Goal: Use online tool/utility: Utilize a website feature to perform a specific function

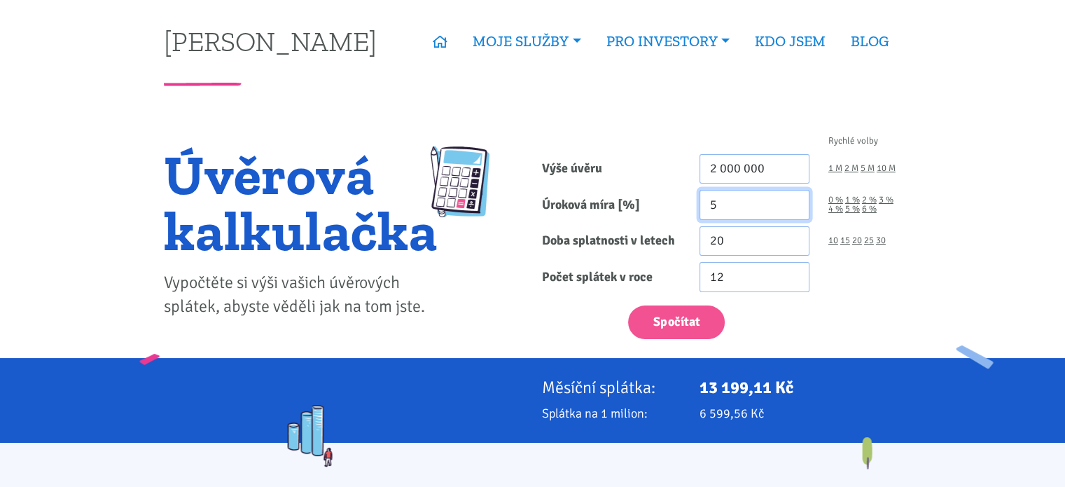
click at [723, 207] on input "5" at bounding box center [755, 205] width 110 height 30
type input "4.5"
click at [723, 163] on input "2 000 000" at bounding box center [755, 169] width 110 height 30
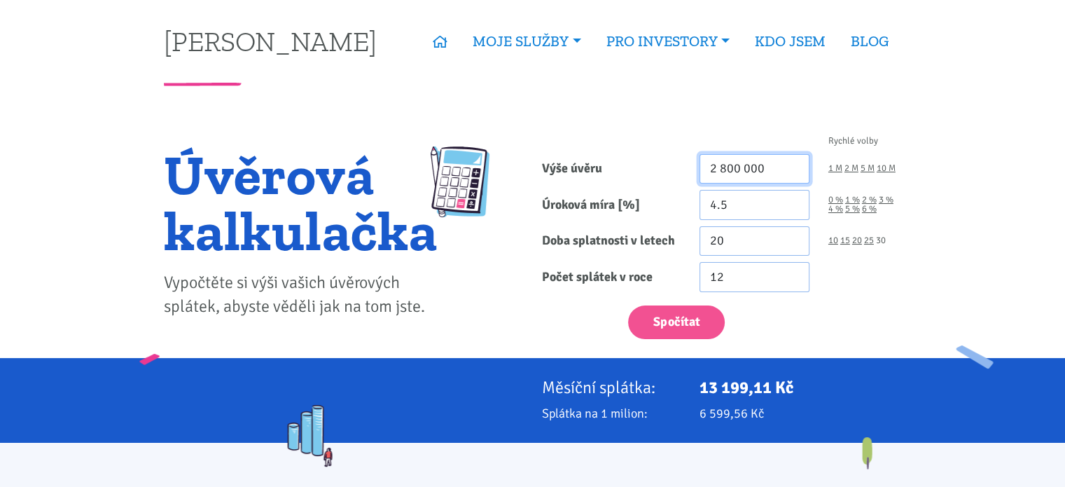
type input "2 800 000"
click at [882, 238] on link "30" at bounding box center [881, 240] width 10 height 9
type input "30"
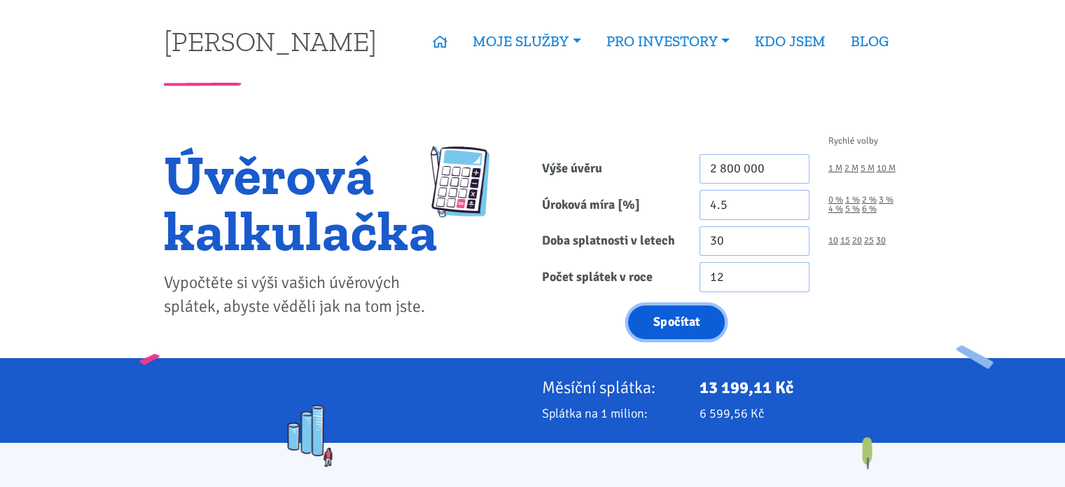
click at [702, 331] on button "Spočítat" at bounding box center [676, 322] width 97 height 34
type input "2800000"
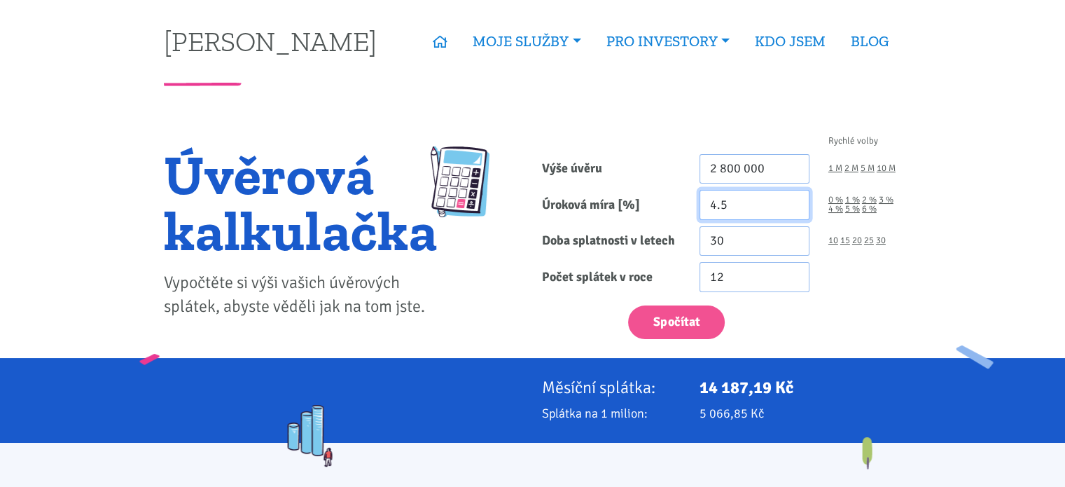
click at [720, 207] on input "4.5" at bounding box center [755, 205] width 110 height 30
type input "4"
click at [628, 305] on button "Spočítat" at bounding box center [676, 322] width 97 height 34
type input "2800000"
click at [720, 207] on input "4" at bounding box center [755, 205] width 110 height 30
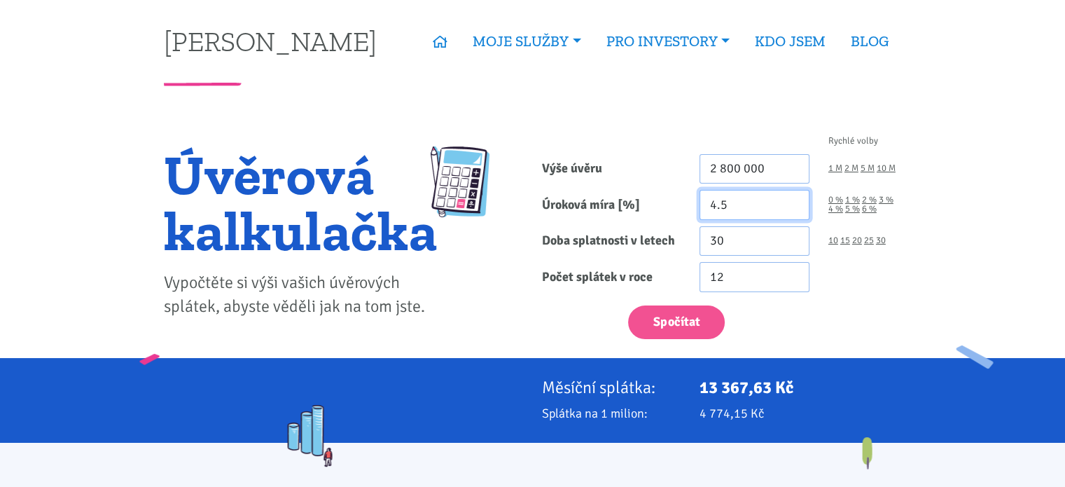
type input "4.5"
click at [628, 305] on button "Spočítat" at bounding box center [676, 322] width 97 height 34
type input "2800000"
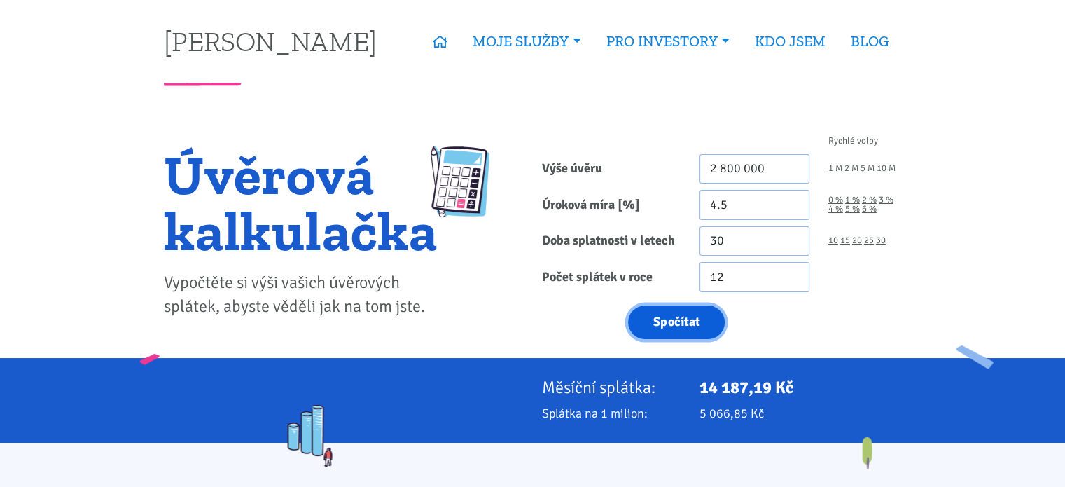
click at [698, 333] on button "Spočítat" at bounding box center [676, 322] width 97 height 34
type input "2800000"
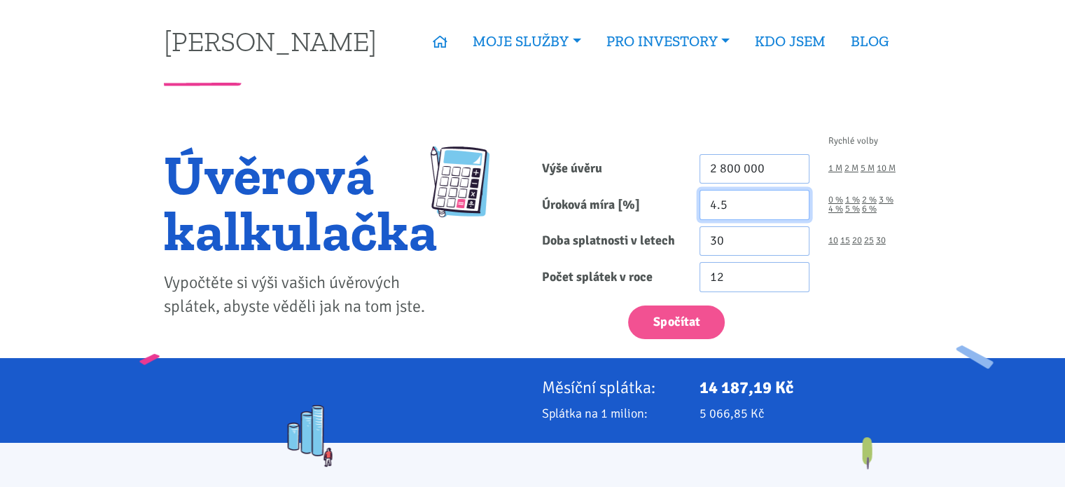
click at [714, 205] on input "4.5" at bounding box center [755, 205] width 110 height 30
type input "3.5"
click at [628, 305] on button "Spočítat" at bounding box center [676, 322] width 97 height 34
type input "2800000"
